Goal: Navigation & Orientation: Go to known website

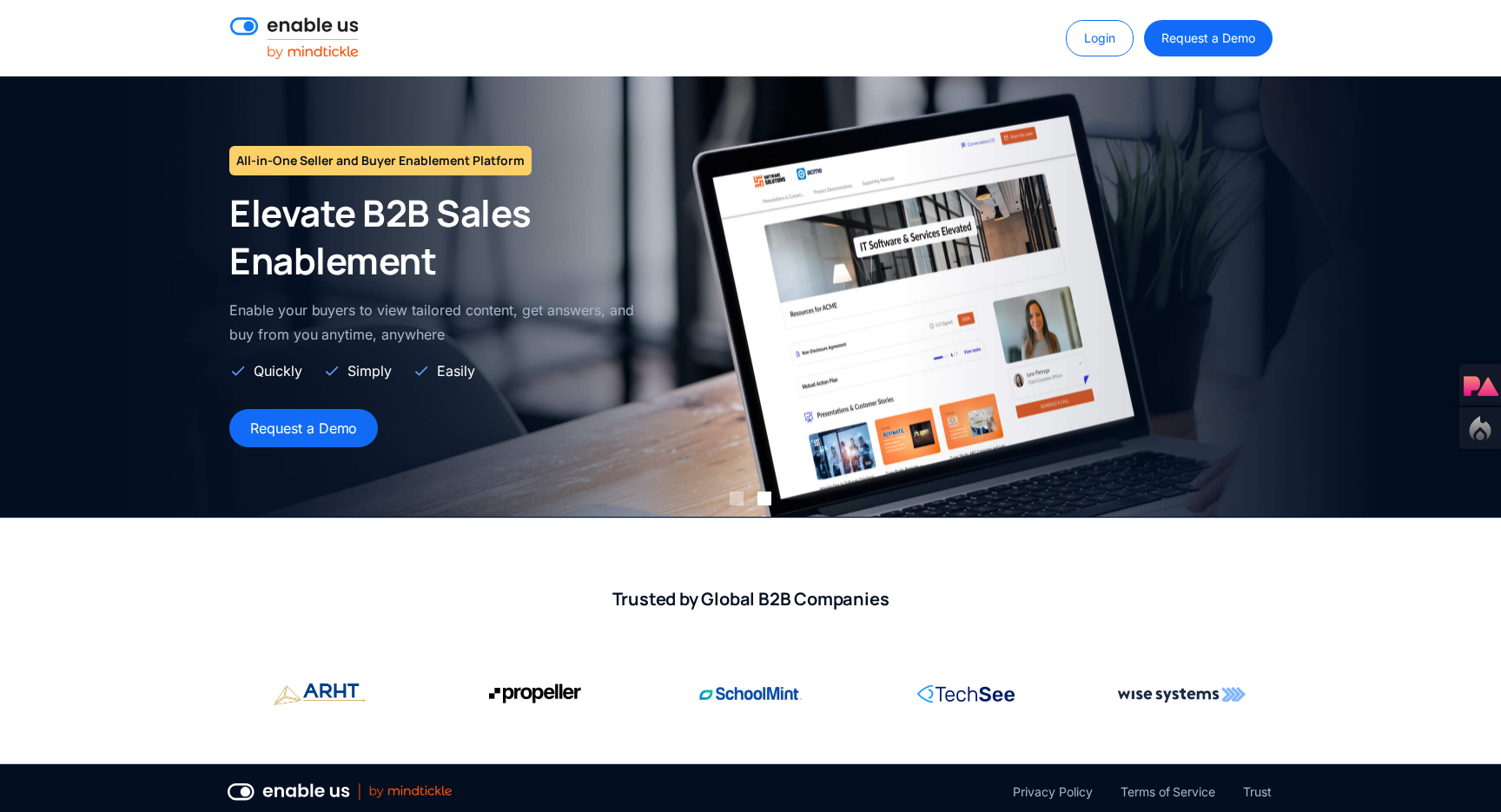
scroll to position [40, 0]
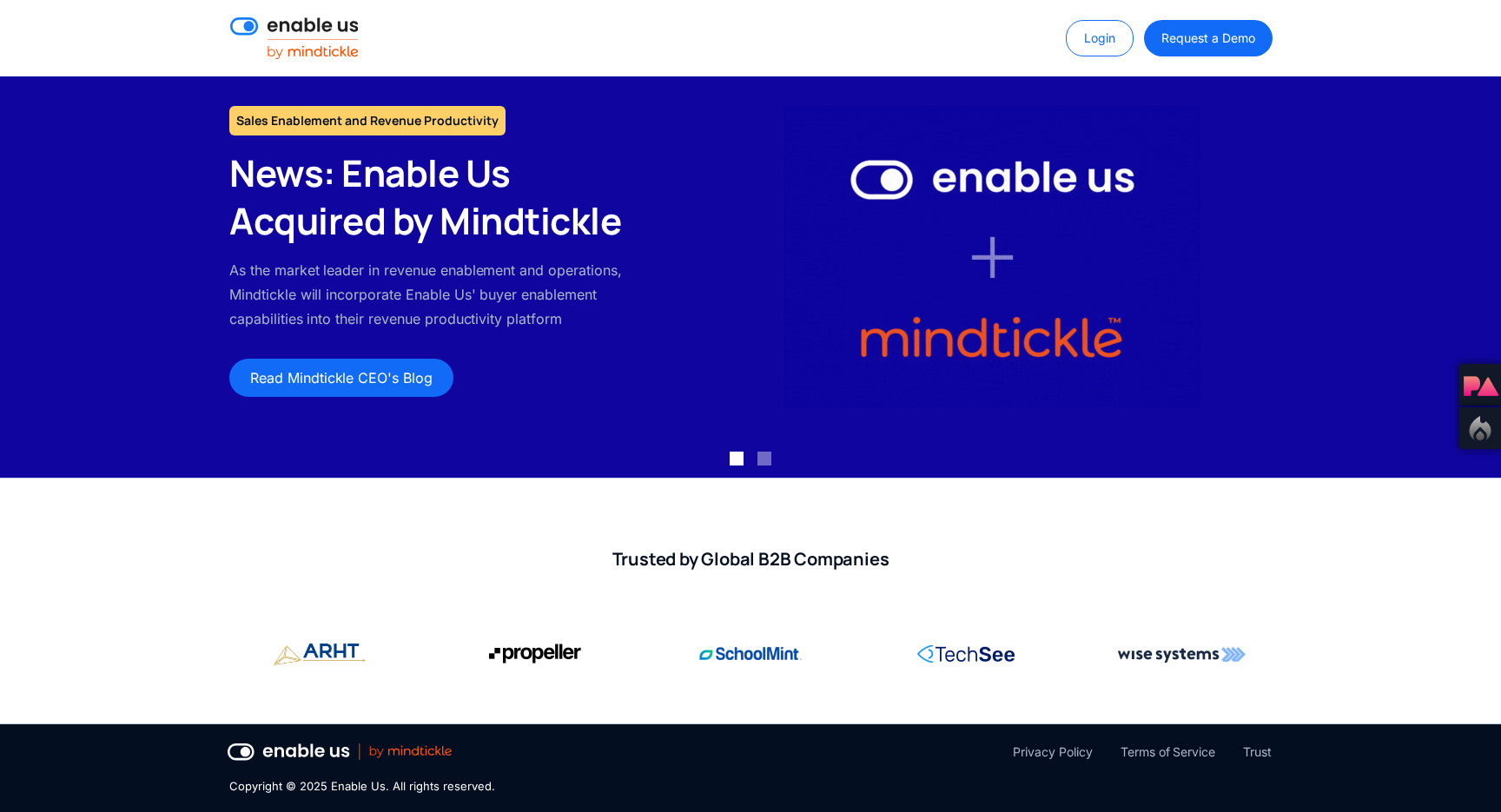
click at [152, 203] on div "Sales Enablement and Revenue Productivity News: Enable Us Acquired by Mindtickl…" at bounding box center [750, 257] width 1501 height 441
click at [202, 547] on div "Trusted by Global B2B Companies" at bounding box center [750, 601] width 1501 height 245
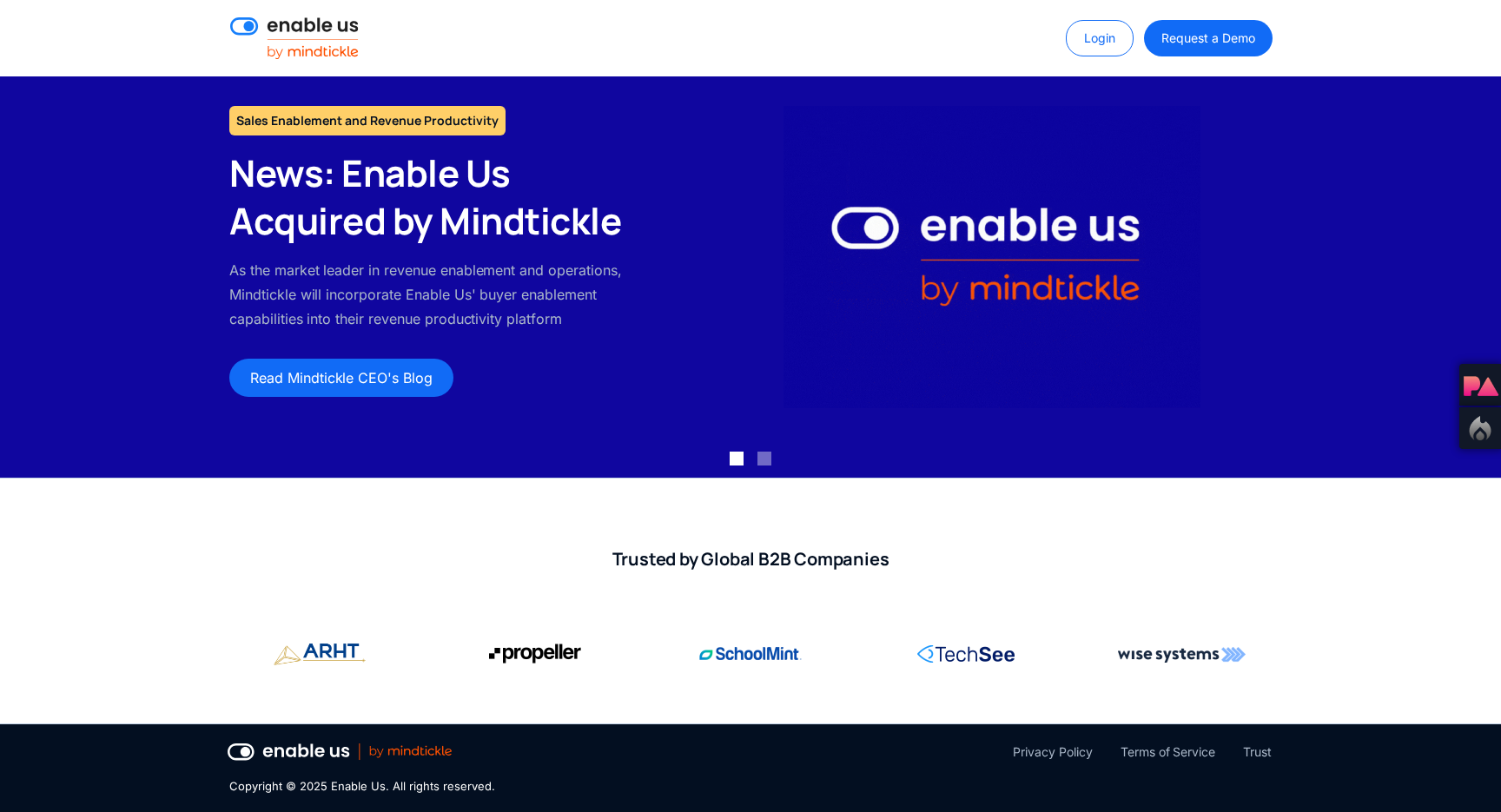
scroll to position [0, 0]
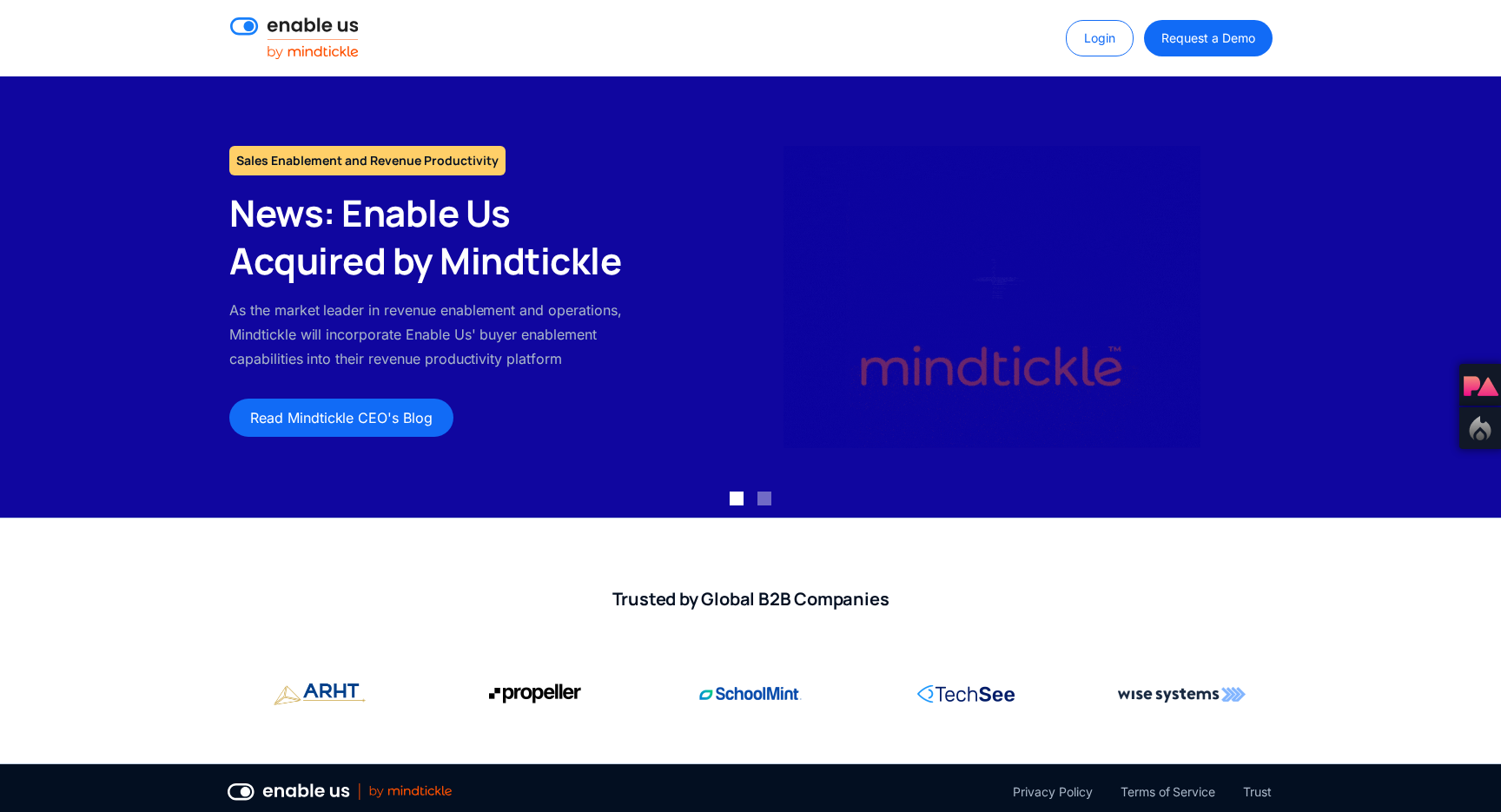
click at [1086, 36] on link "Login" at bounding box center [1099, 37] width 67 height 36
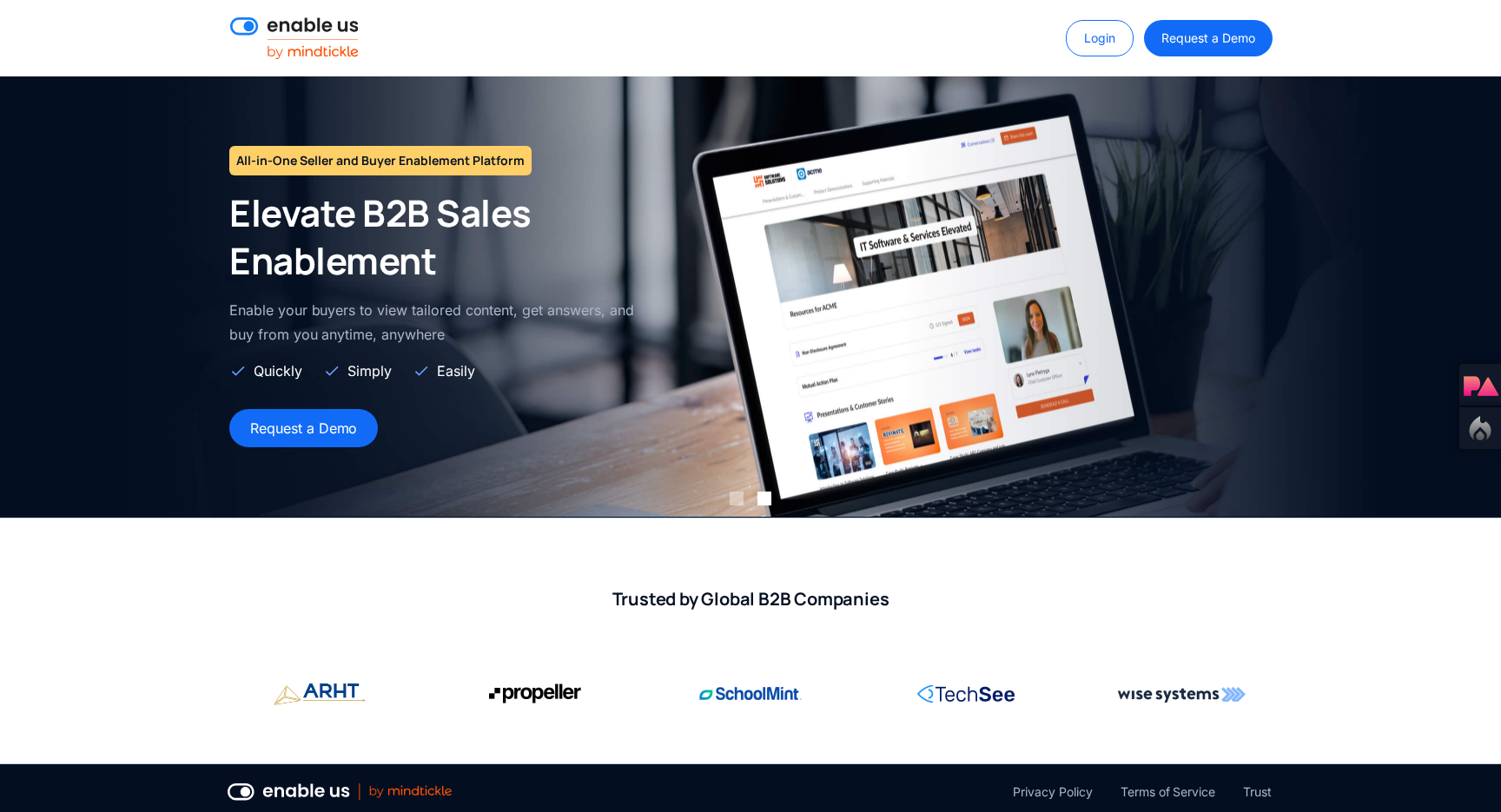
click at [175, 655] on div "Trusted by Global B2B Companies" at bounding box center [750, 641] width 1501 height 245
